Goal: Task Accomplishment & Management: Manage account settings

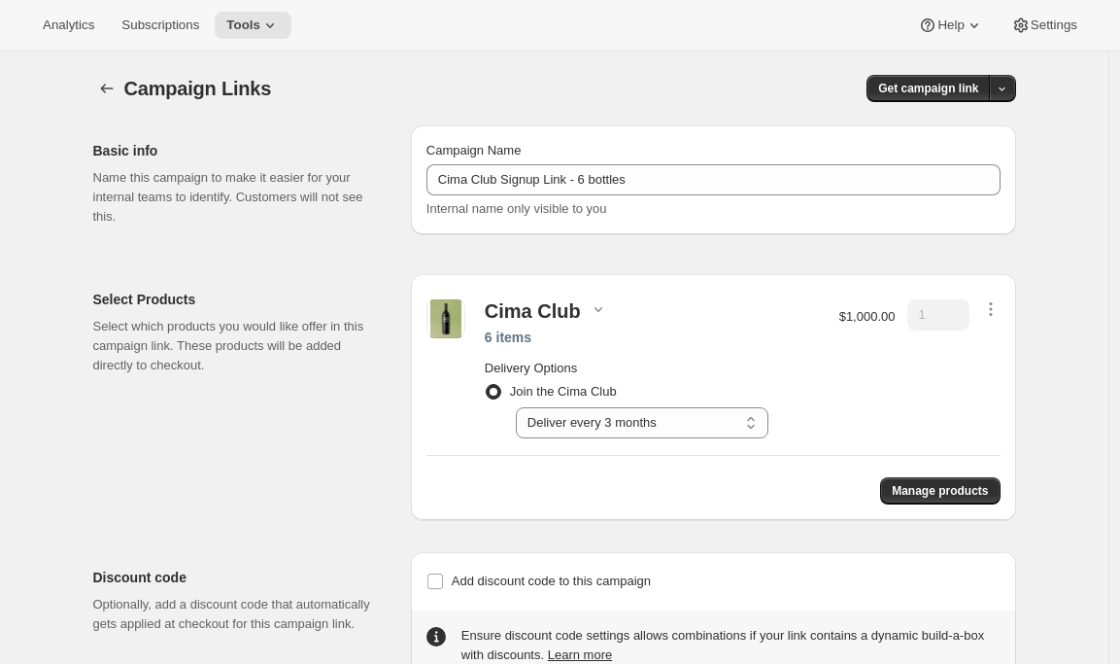
select select "gid://shopify/SellingPlan/15568601187"
click at [120, 85] on button "button" at bounding box center [106, 88] width 27 height 27
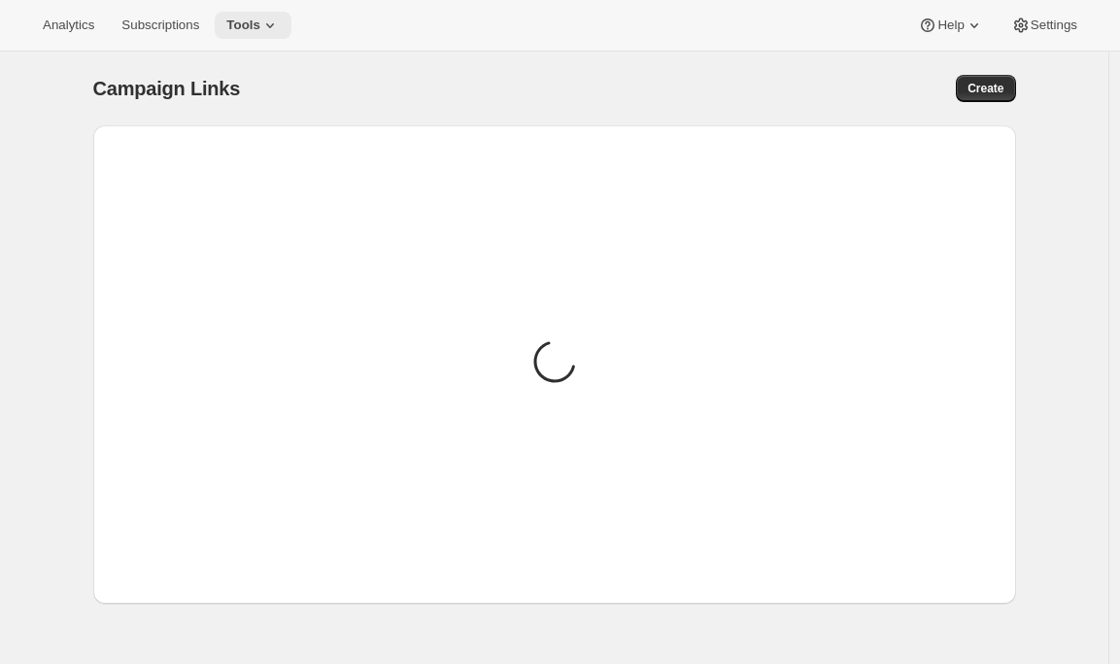
click at [280, 32] on icon at bounding box center [269, 25] width 19 height 19
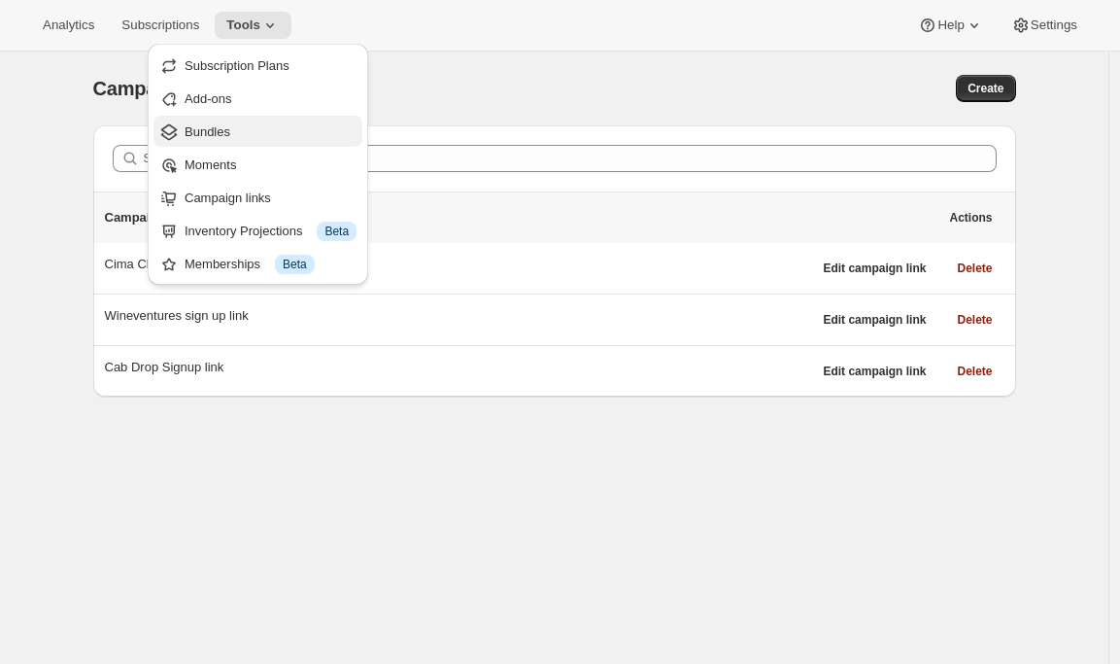
click at [251, 134] on span "Bundles" at bounding box center [271, 131] width 172 height 19
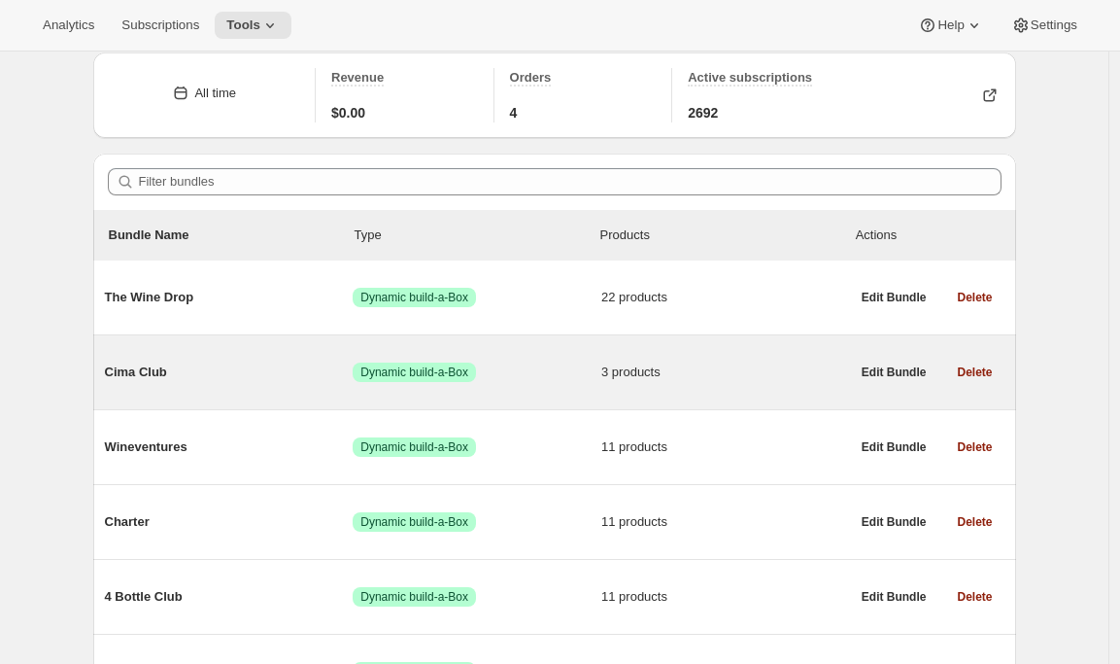
scroll to position [74, 0]
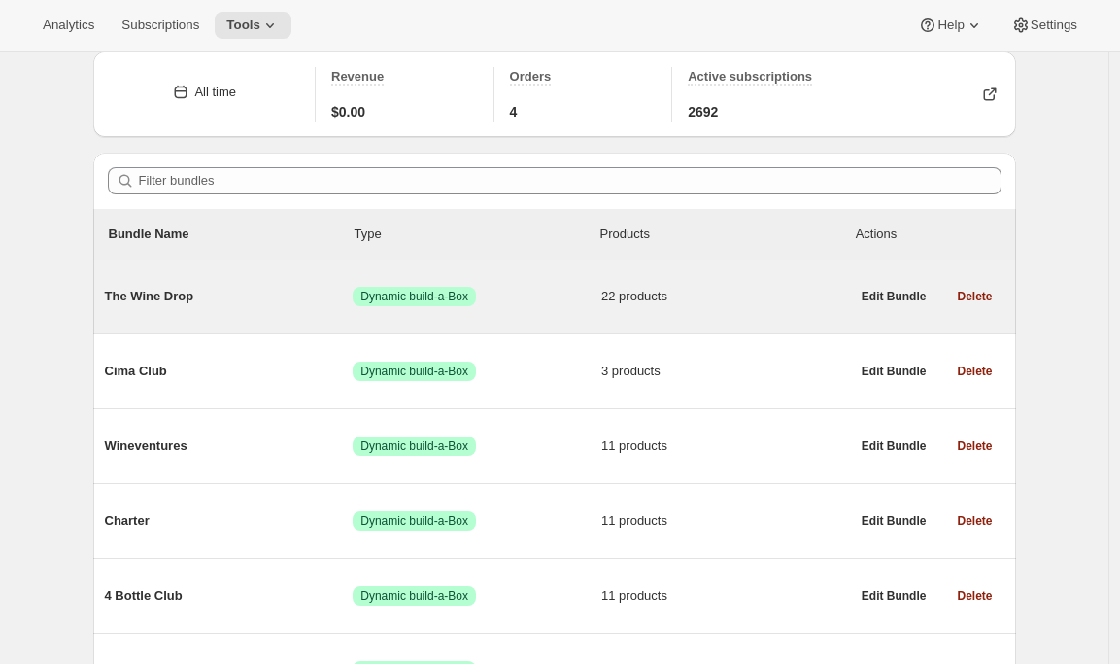
click at [194, 295] on span "The Wine Drop" at bounding box center [229, 296] width 249 height 19
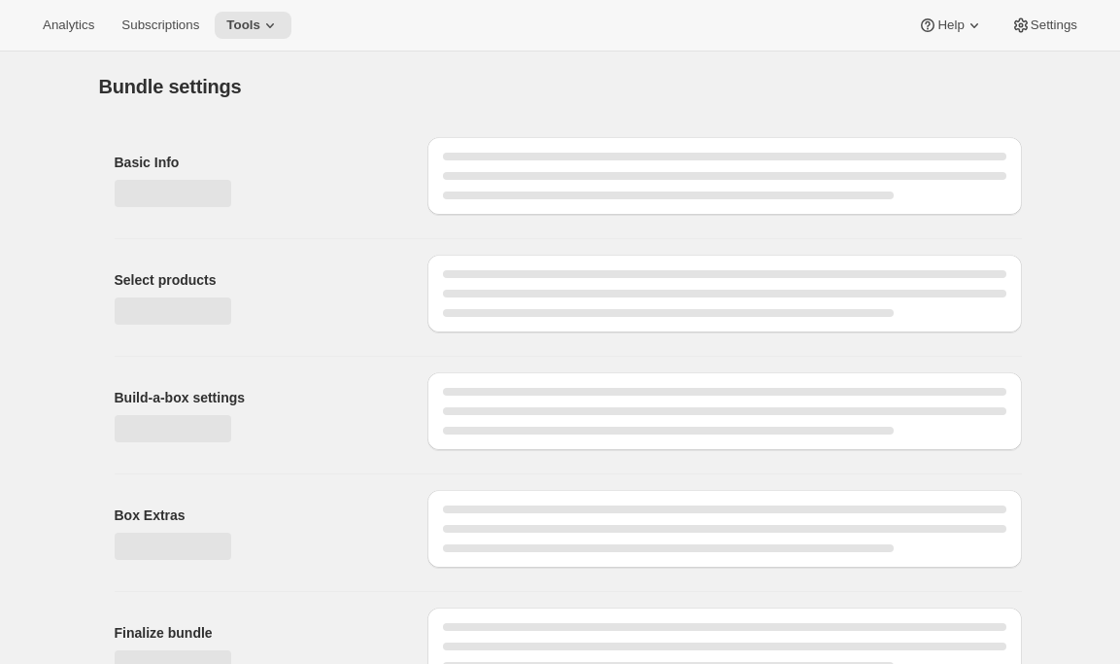
type input "The Wine Drop"
